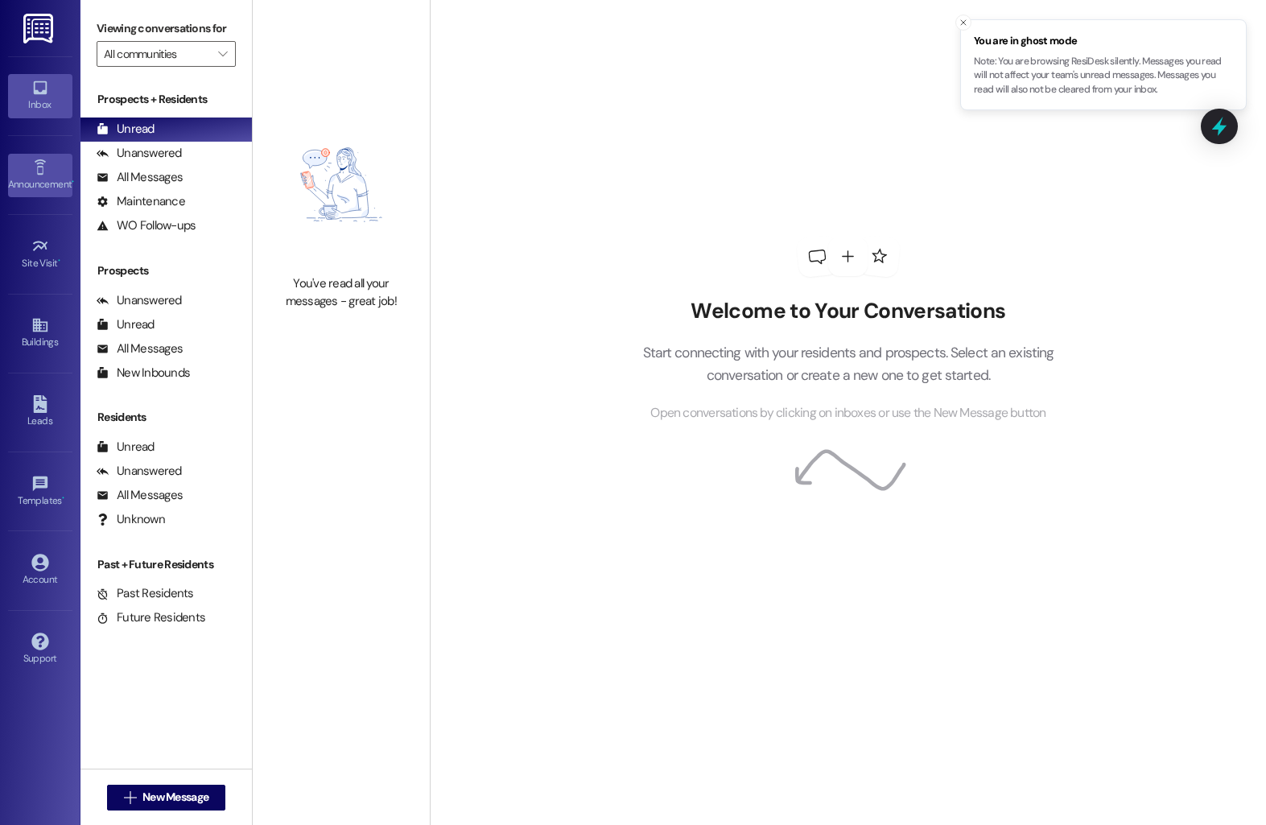
click at [25, 166] on link "Announcement •" at bounding box center [40, 175] width 64 height 43
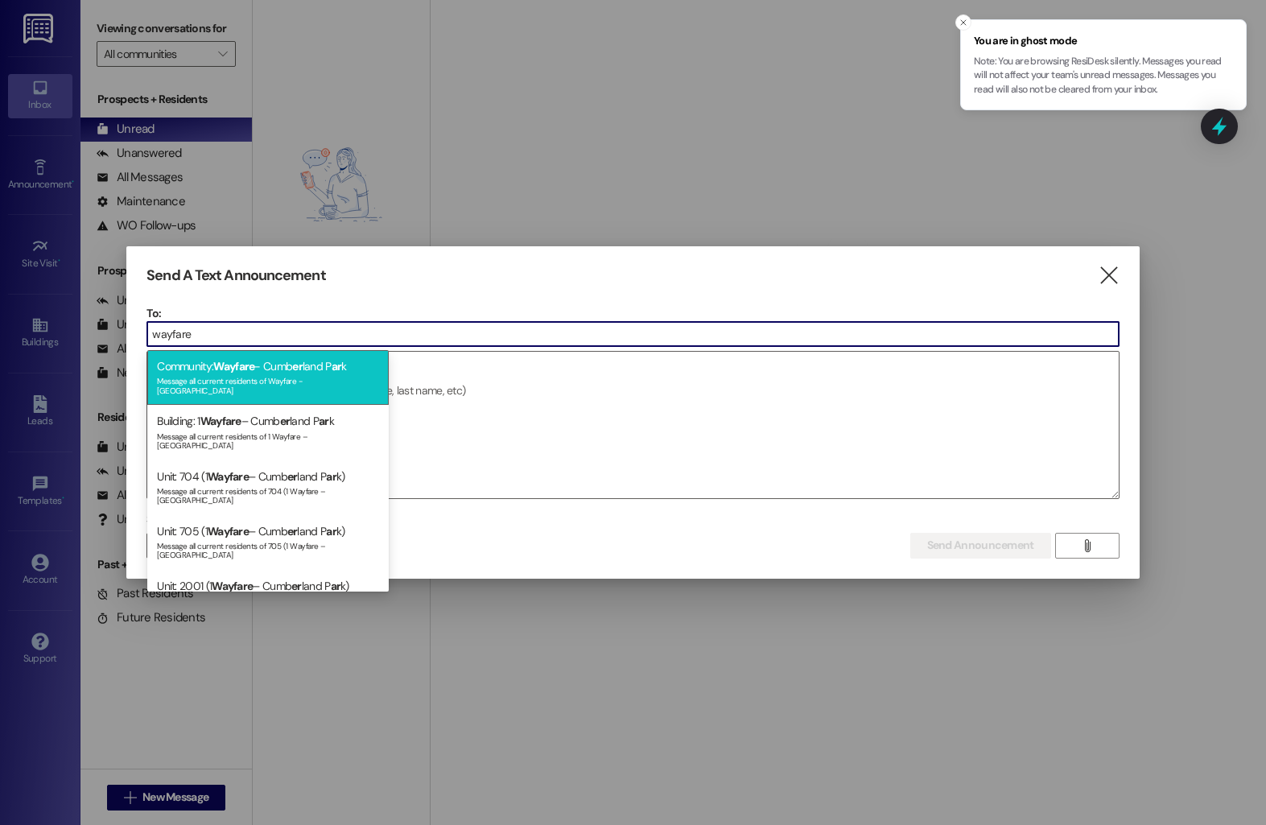
type input "wayfare"
click at [264, 373] on div "Message all current residents of Wayfare - Cumberland Park" at bounding box center [268, 384] width 222 height 23
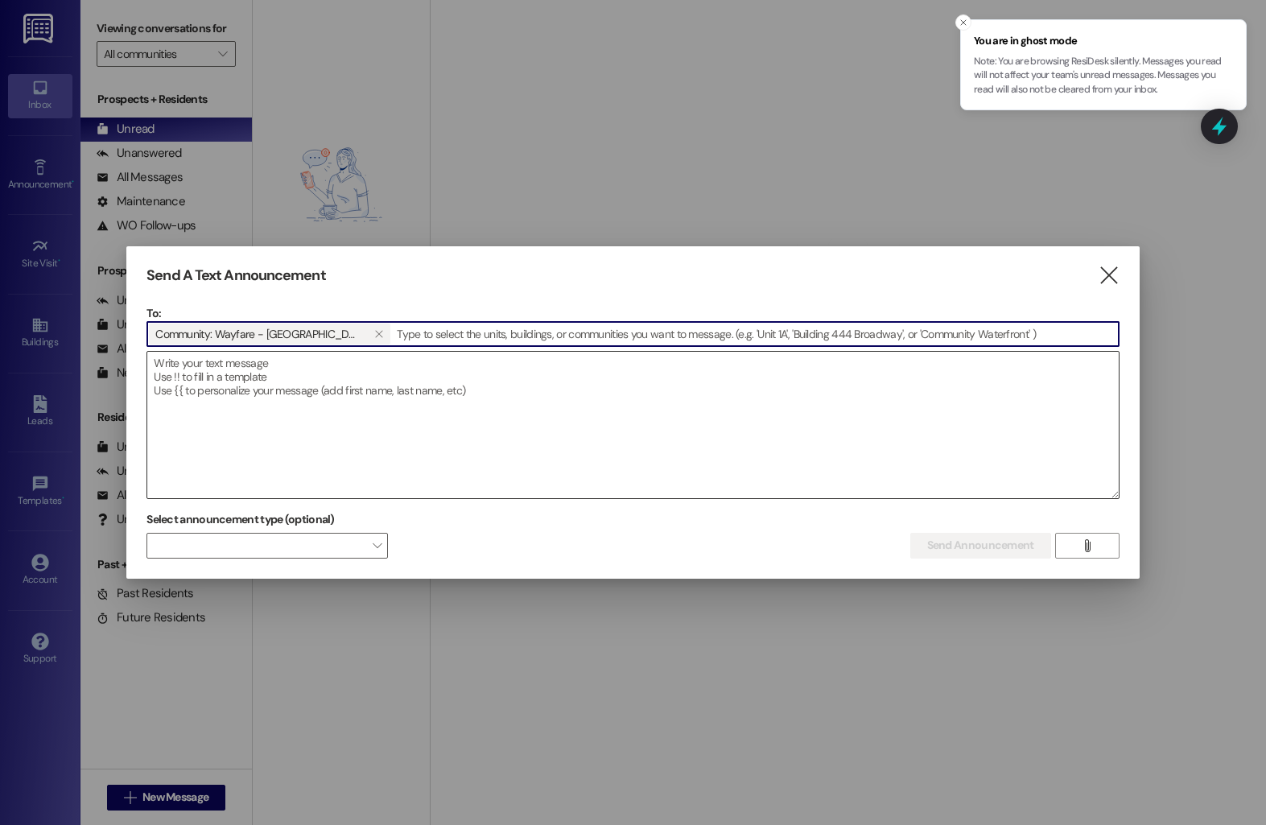
click at [258, 381] on textarea at bounding box center [632, 425] width 970 height 146
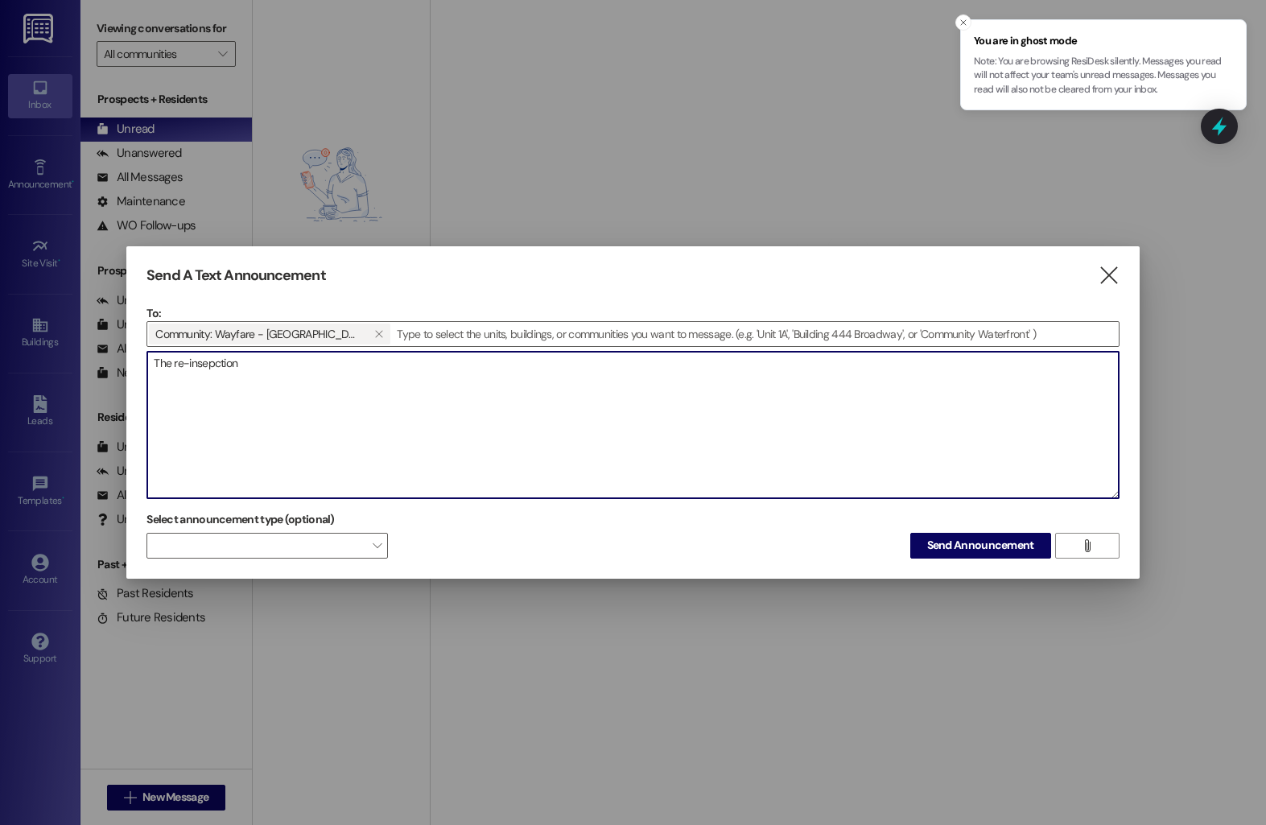
click at [204, 366] on textarea "The re-insepction" at bounding box center [632, 425] width 970 height 146
click at [174, 363] on textarea "The inspection" at bounding box center [632, 425] width 970 height 146
click at [251, 368] on textarea "The re-inspection" at bounding box center [632, 425] width 970 height 146
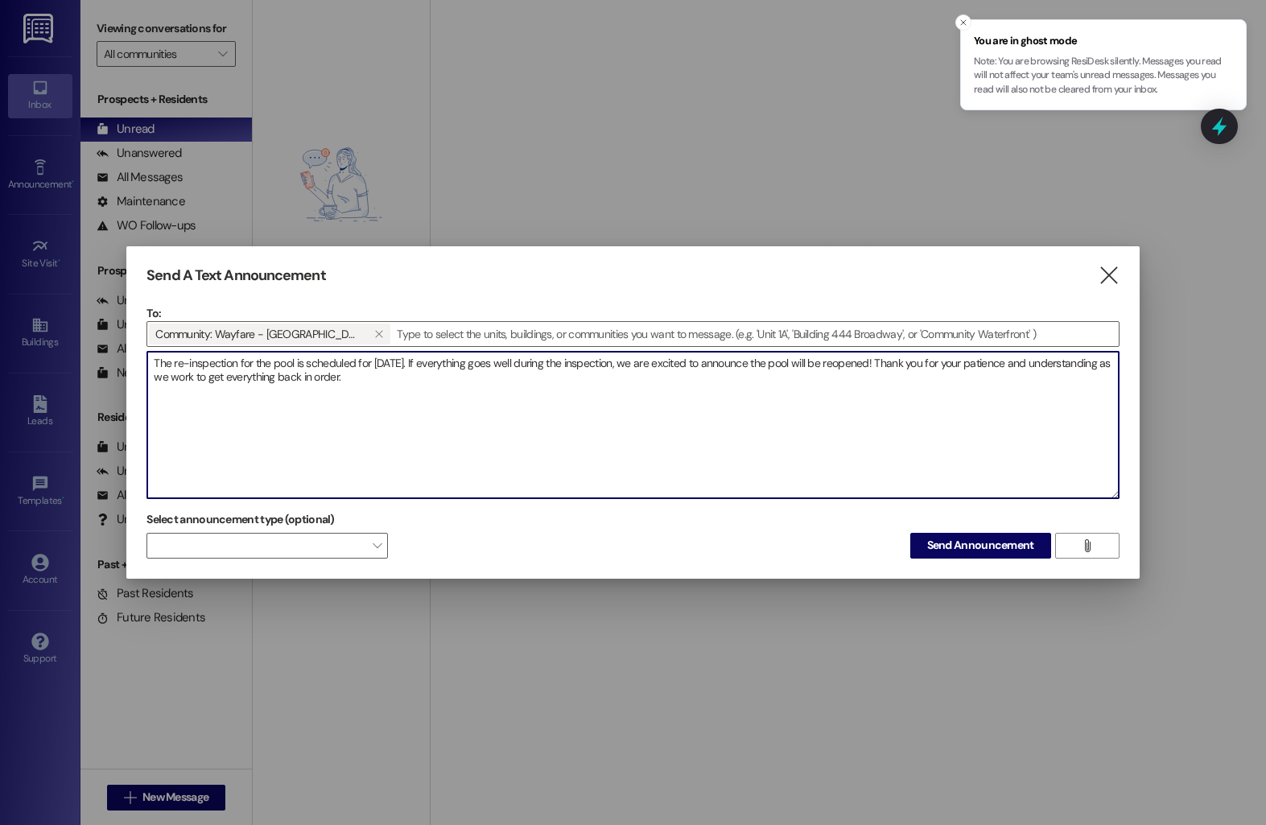
click at [152, 365] on textarea "The re-inspection for the pool is scheduled for this Wednesday. If everything g…" at bounding box center [632, 425] width 970 height 146
click at [154, 365] on textarea "The re-inspection for the pool is scheduled for this Wednesday. If everything g…" at bounding box center [632, 425] width 970 height 146
type textarea "Pool Update : The re-inspection for the pool is scheduled for this Wednesday. I…"
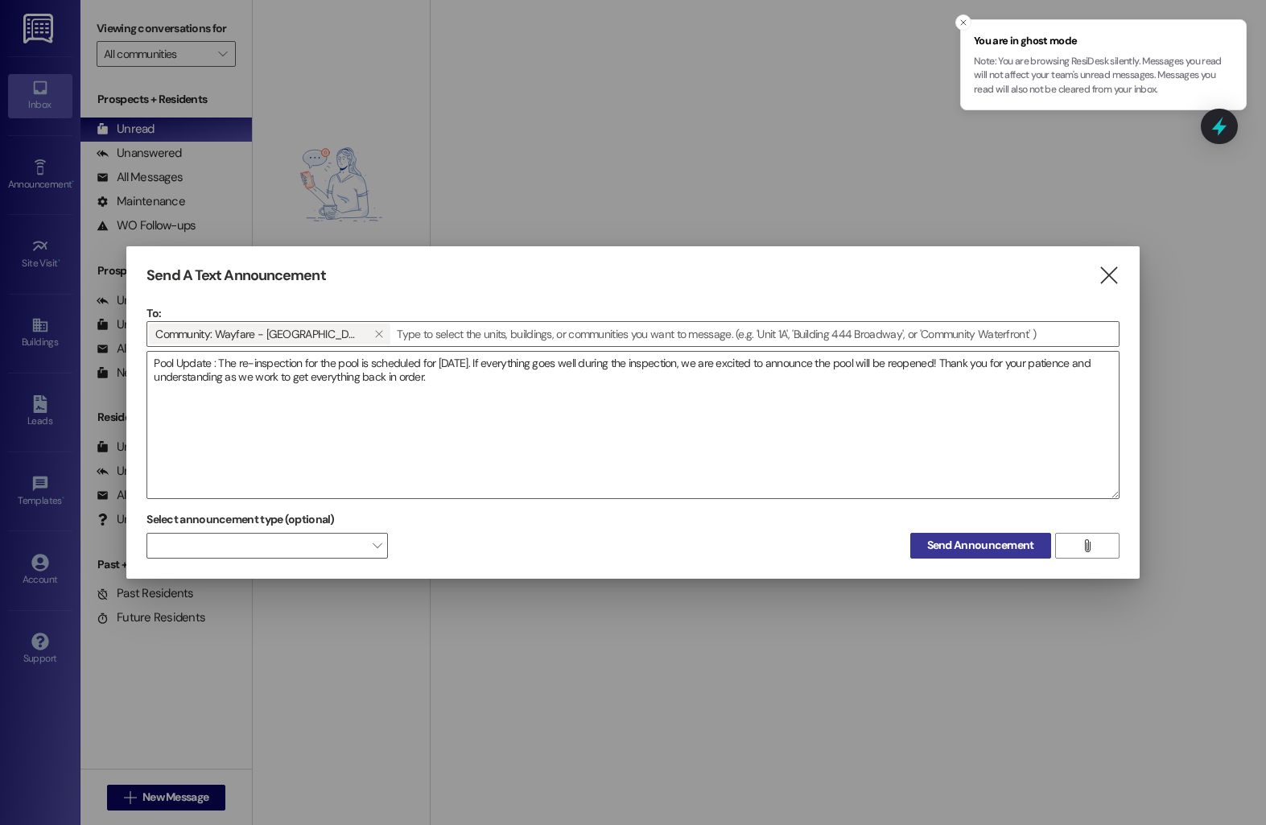
click at [928, 550] on span "Send Announcement" at bounding box center [980, 545] width 107 height 17
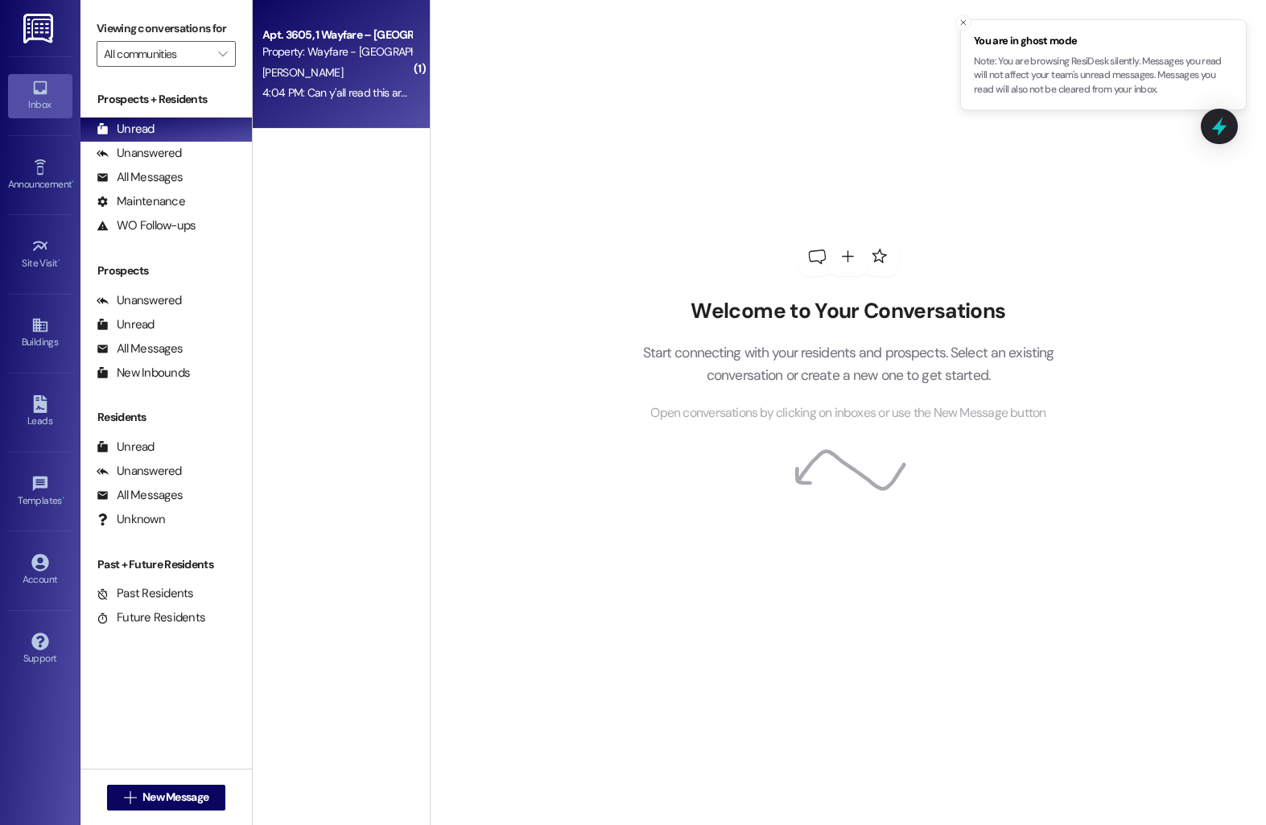
click at [299, 53] on div "Property: Wayfare - Cumberland Park" at bounding box center [336, 51] width 149 height 17
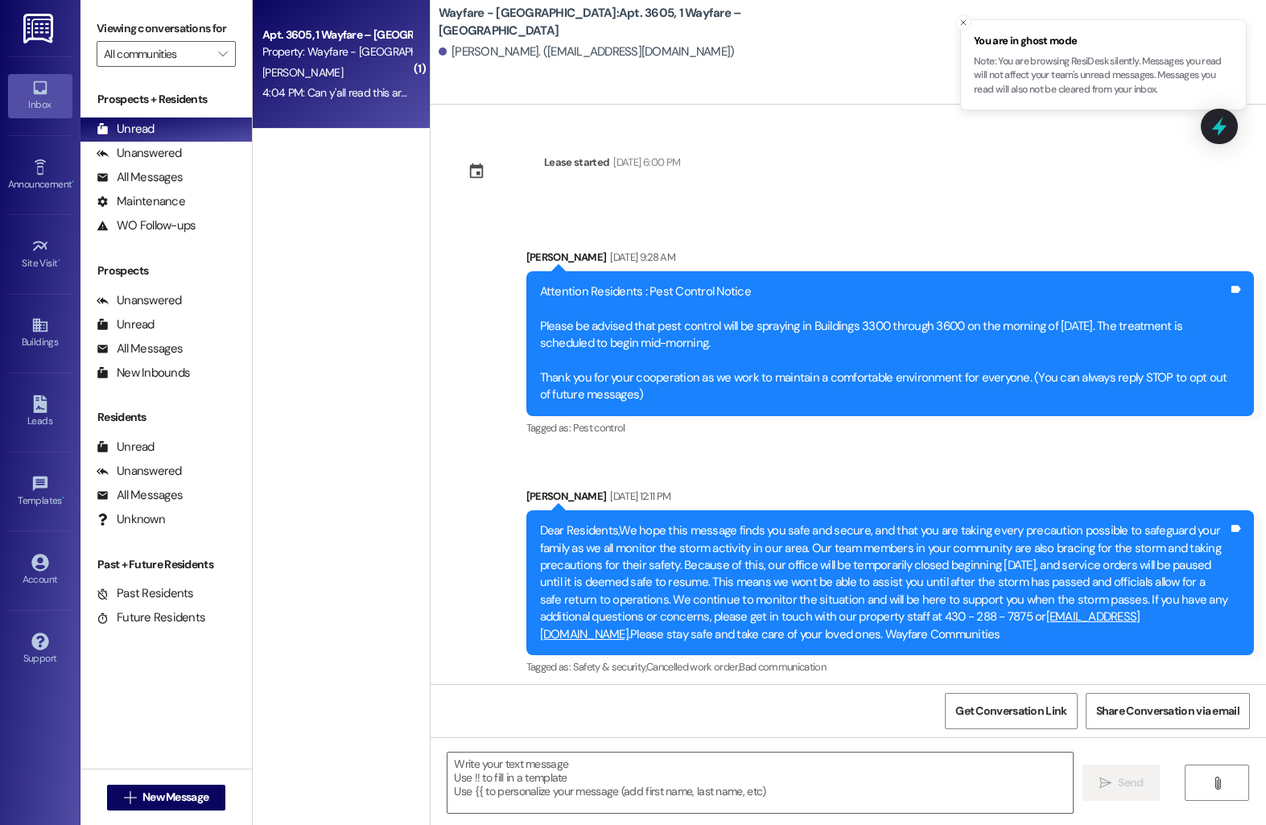
scroll to position [11233, 0]
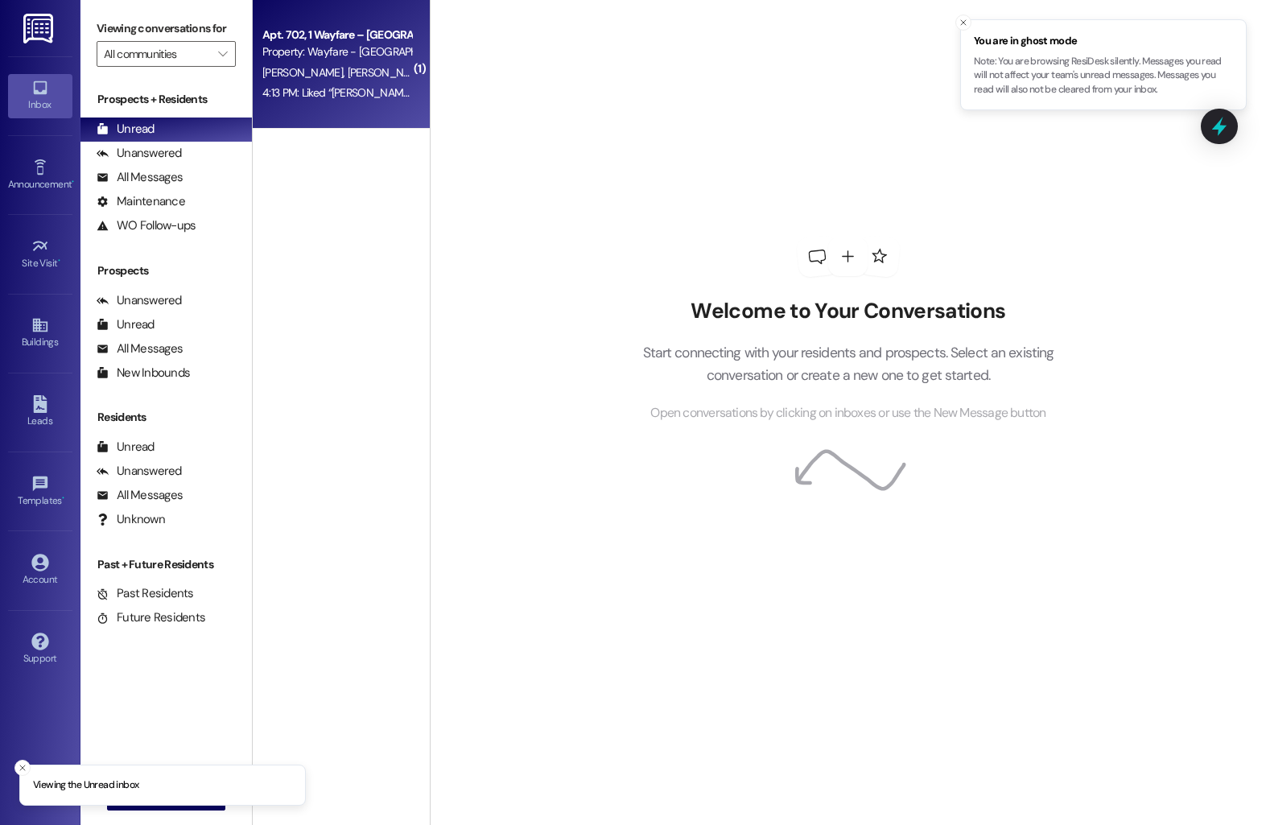
click at [360, 101] on div "4:13 PM: Liked “Harley Carian (Wayfare - Cumberland Park): Pool Update : The re…" at bounding box center [337, 93] width 152 height 20
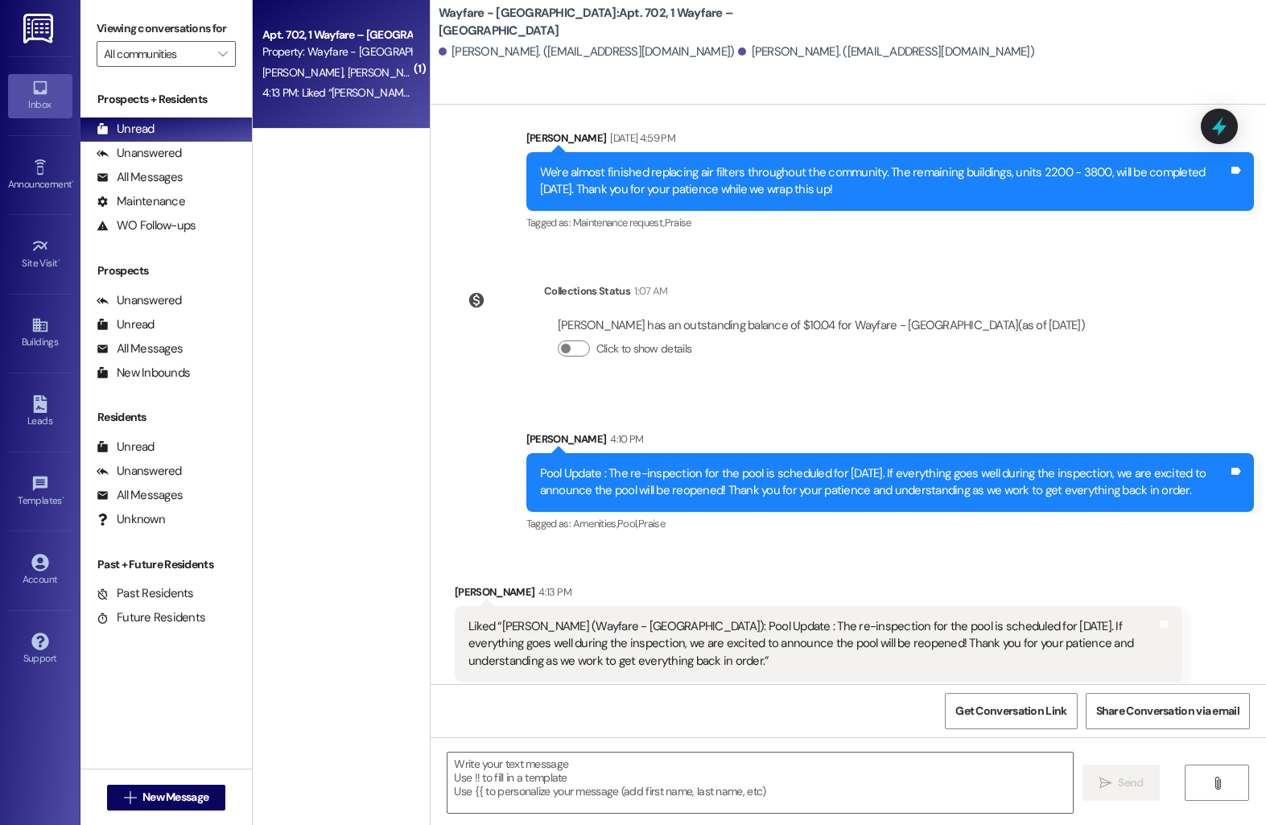
scroll to position [7109, 0]
